Goal: Transaction & Acquisition: Purchase product/service

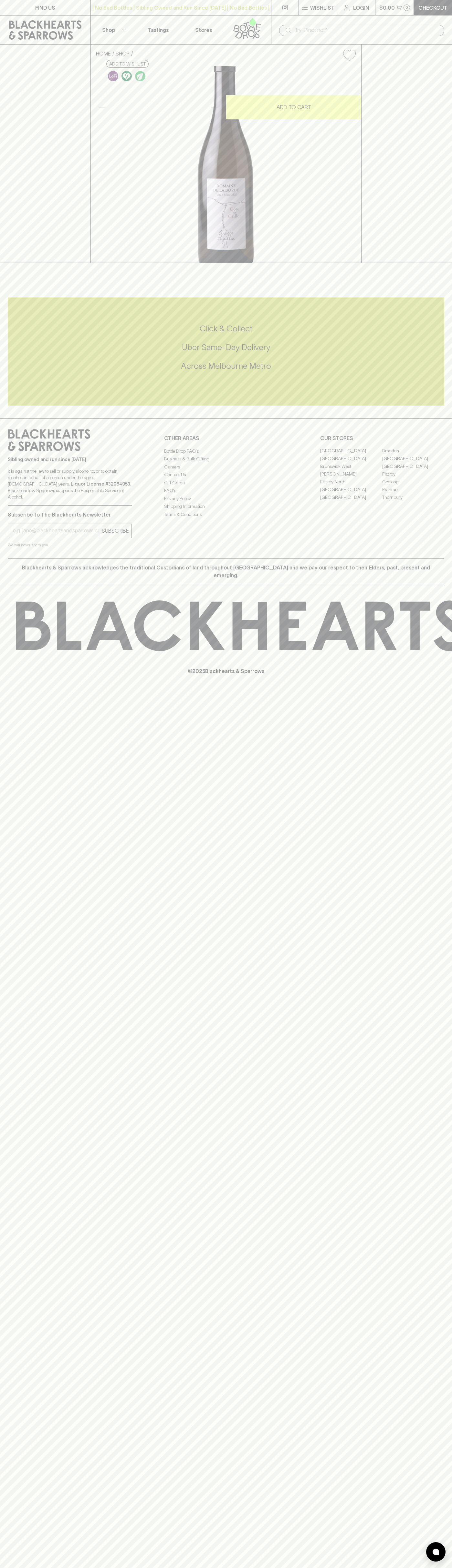
click at [351, 463] on link "[GEOGRAPHIC_DATA]" at bounding box center [351, 458] width 62 height 8
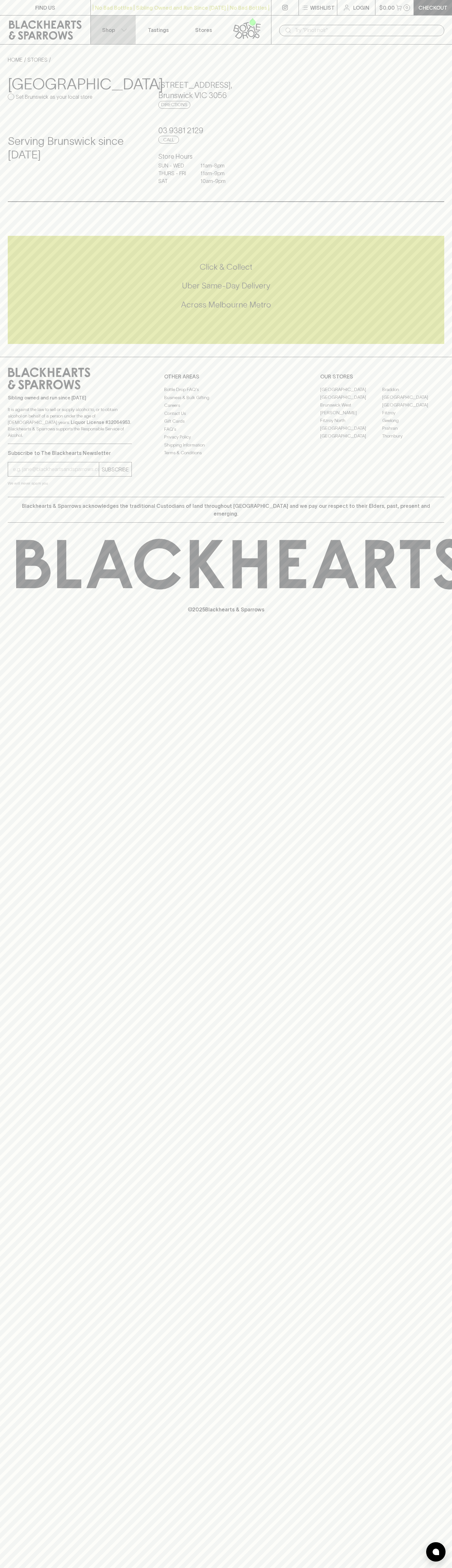
click at [131, 23] on button "Shop" at bounding box center [113, 29] width 45 height 29
click at [431, 1077] on div at bounding box center [226, 784] width 452 height 1568
click at [387, 1567] on html "FIND US | No Bad Bottles | Sibling Owned and Run Since 2006 | No Bad Bottles | …" at bounding box center [226, 784] width 452 height 1568
click at [12, 123] on div at bounding box center [226, 784] width 452 height 1568
